Goal: Navigation & Orientation: Find specific page/section

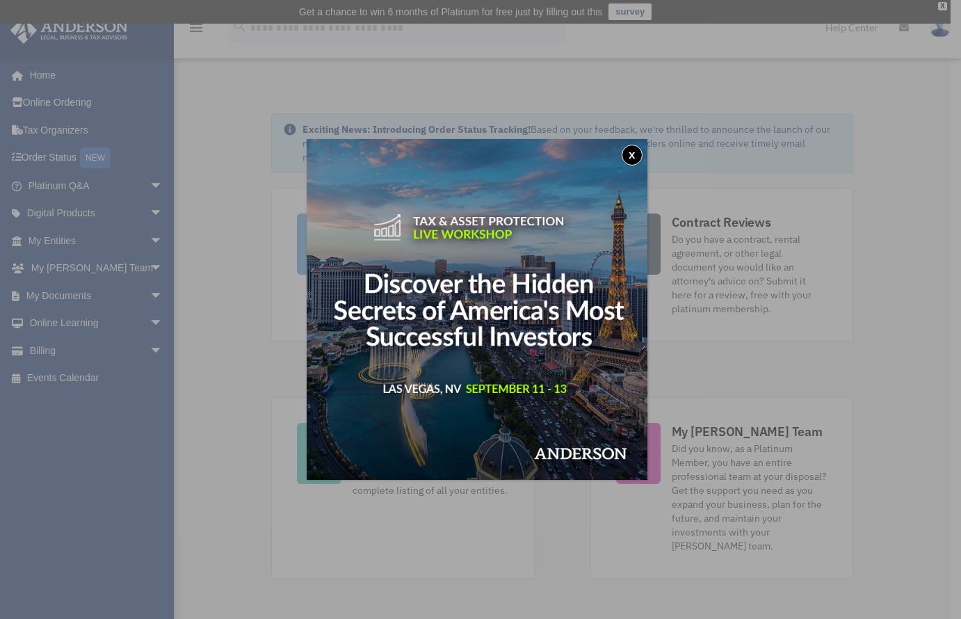
click at [635, 156] on button "x" at bounding box center [632, 155] width 21 height 21
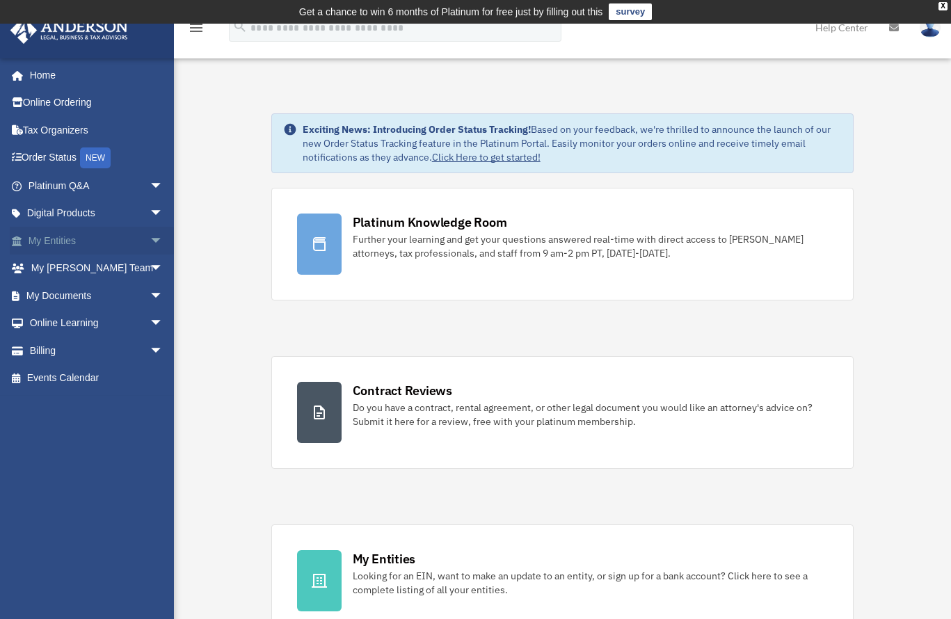
click at [150, 239] on span "arrow_drop_down" at bounding box center [164, 241] width 28 height 29
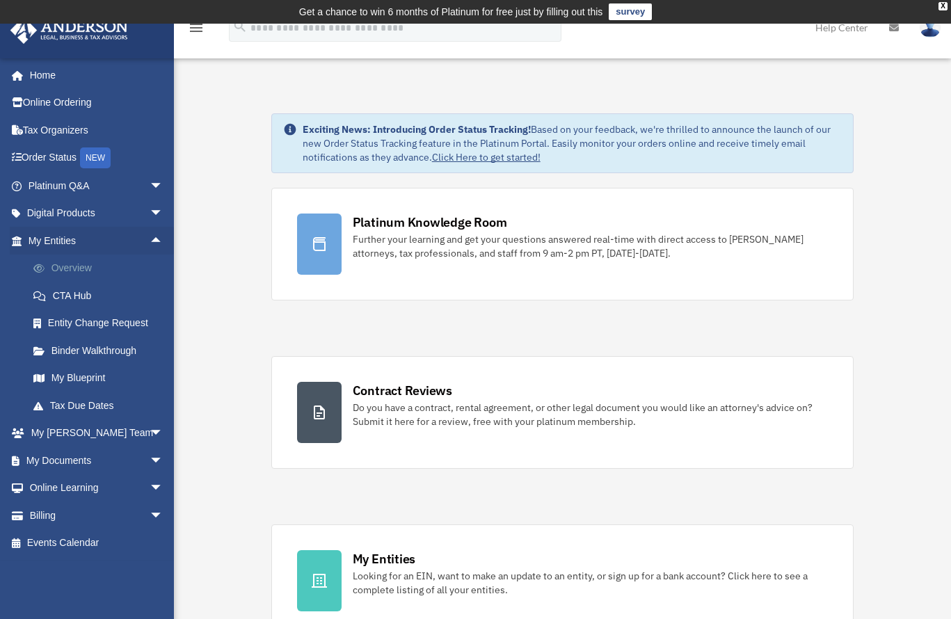
click at [70, 270] on link "Overview" at bounding box center [101, 269] width 165 height 28
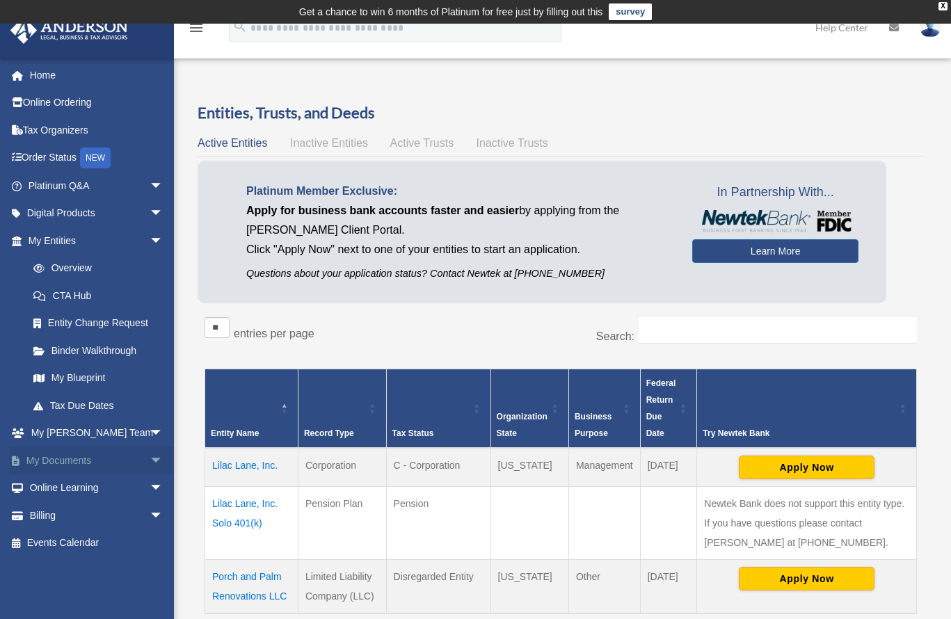
click at [150, 458] on span "arrow_drop_down" at bounding box center [164, 461] width 28 height 29
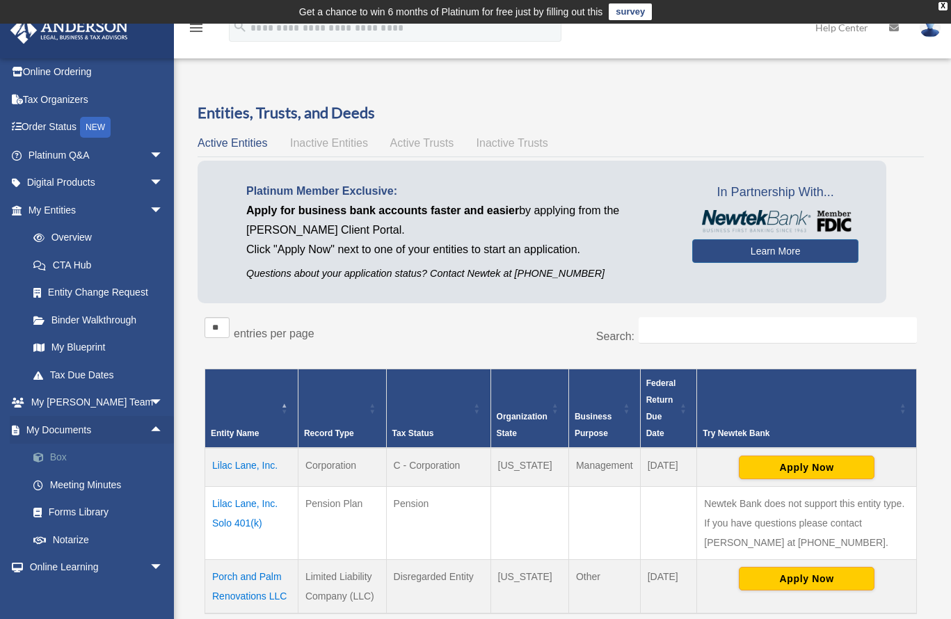
scroll to position [31, 0]
click at [65, 454] on link "Box" at bounding box center [101, 457] width 165 height 28
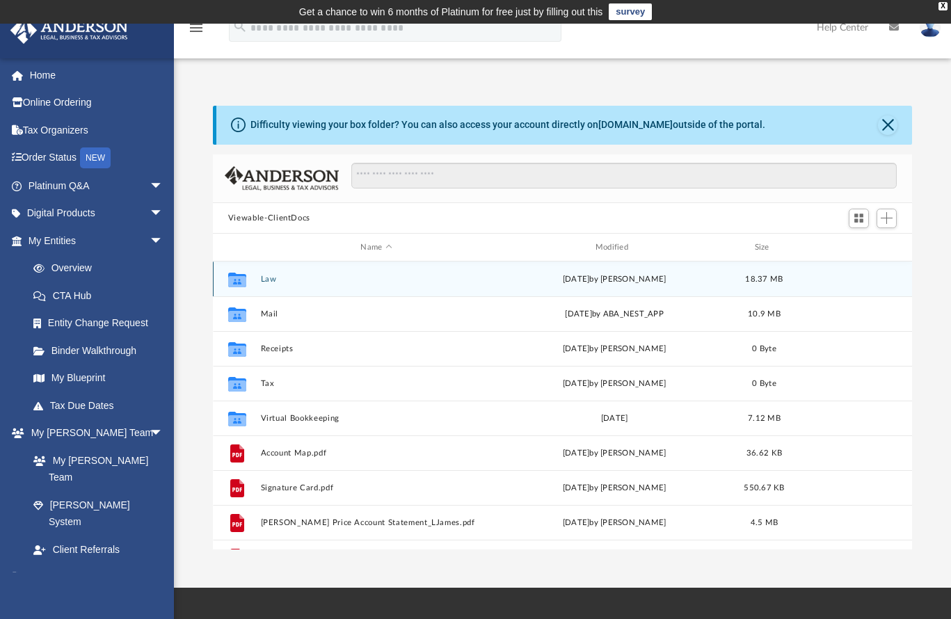
click at [268, 278] on button "Law" at bounding box center [376, 279] width 232 height 9
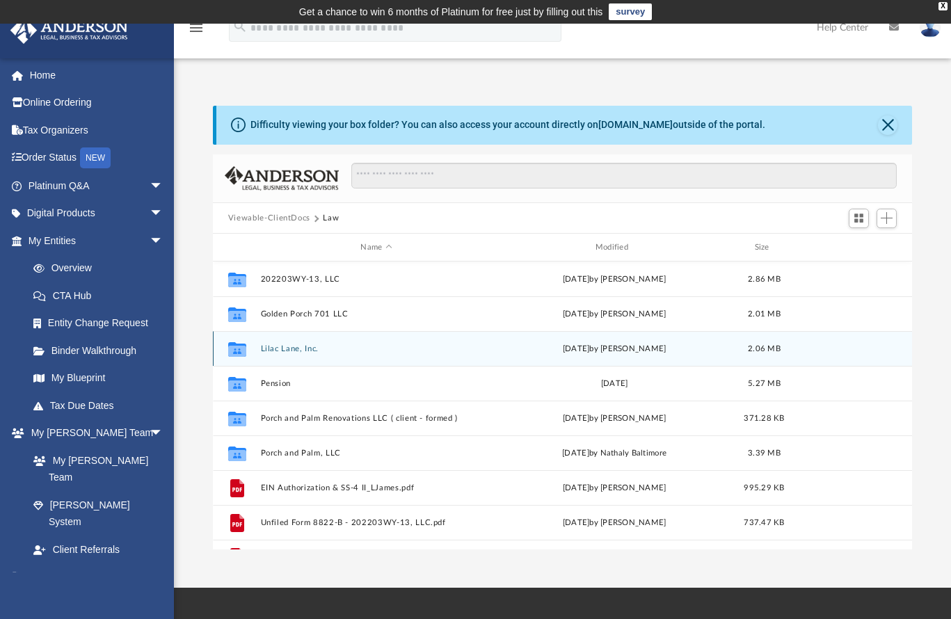
click at [290, 353] on button "Lilac Lane, Inc." at bounding box center [376, 348] width 232 height 9
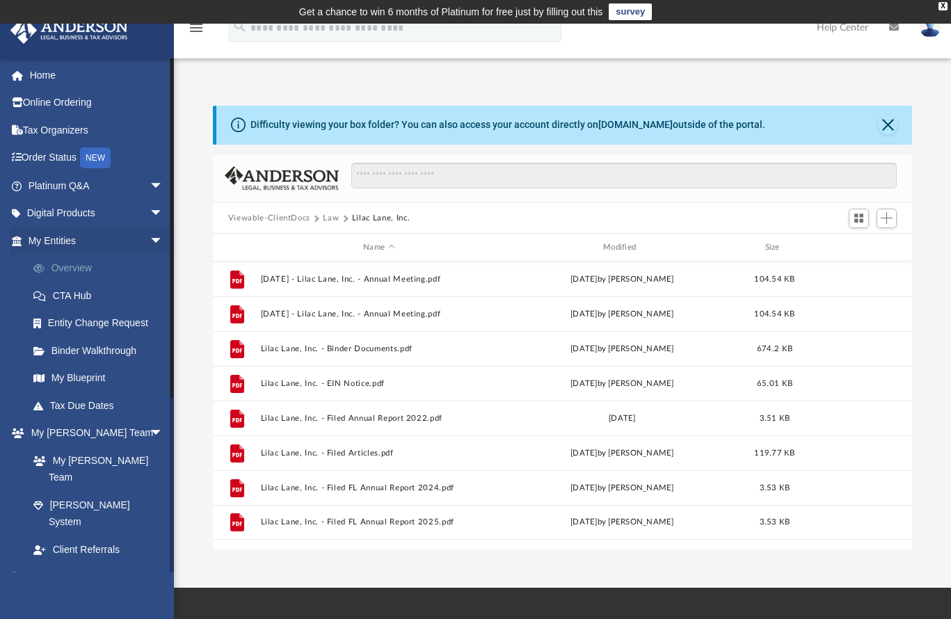
click at [75, 266] on link "Overview" at bounding box center [101, 269] width 165 height 28
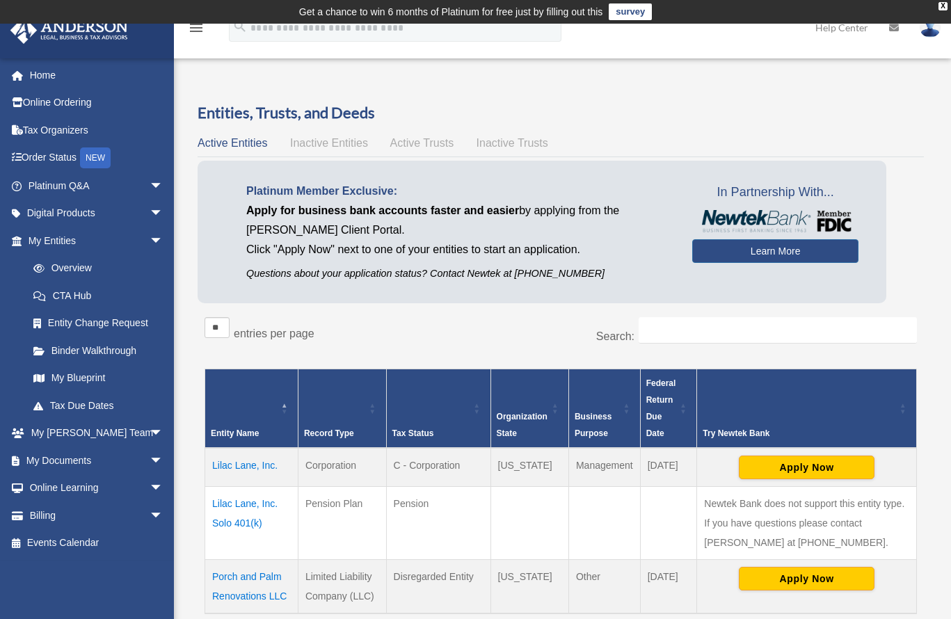
click at [326, 144] on span "Inactive Entities" at bounding box center [329, 143] width 78 height 12
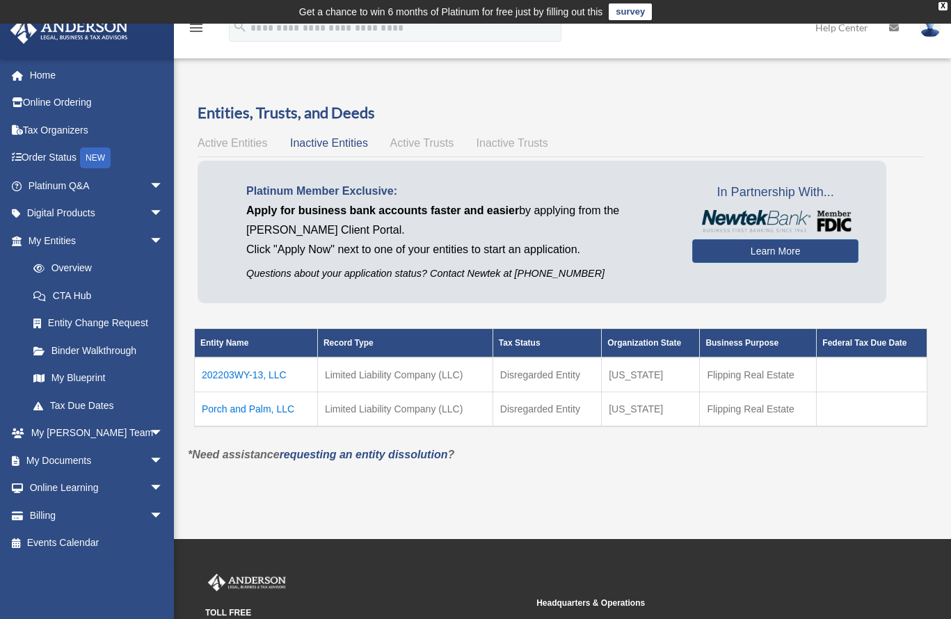
click at [423, 145] on span "Active Trusts" at bounding box center [422, 143] width 64 height 12
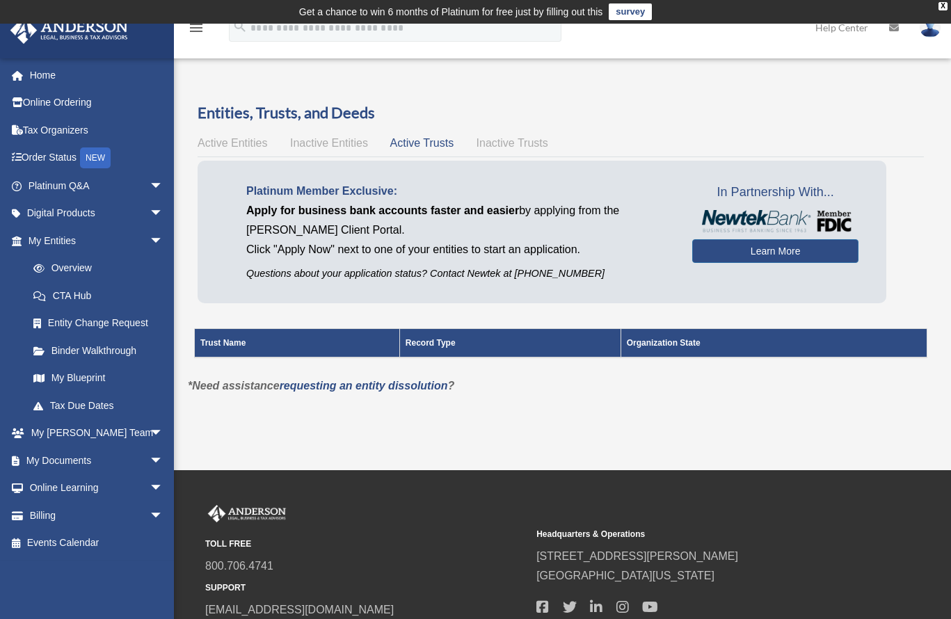
click at [499, 137] on span "Inactive Trusts" at bounding box center [512, 143] width 72 height 12
click at [243, 145] on span "Active Entities" at bounding box center [233, 143] width 70 height 12
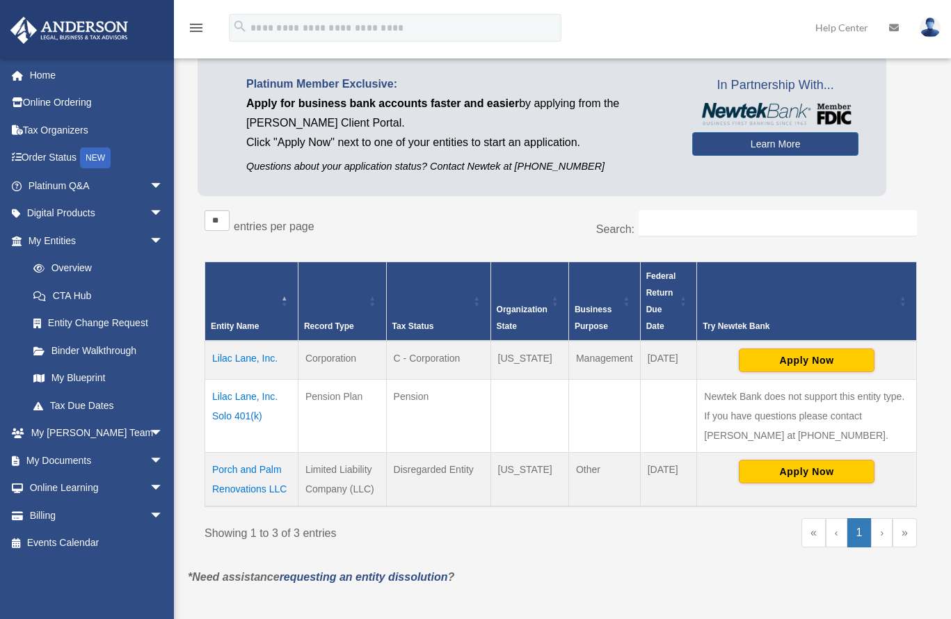
scroll to position [106, 0]
